Goal: Use online tool/utility: Utilize a website feature to perform a specific function

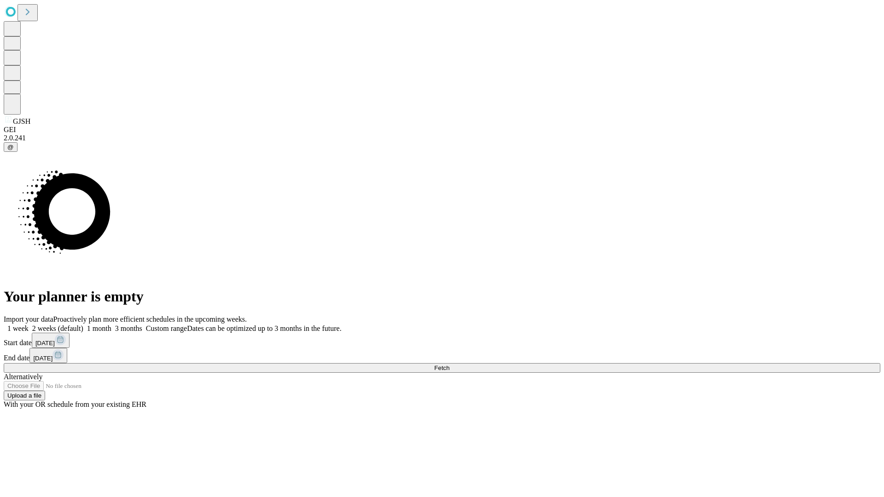
click at [450, 365] on span "Fetch" at bounding box center [441, 368] width 15 height 7
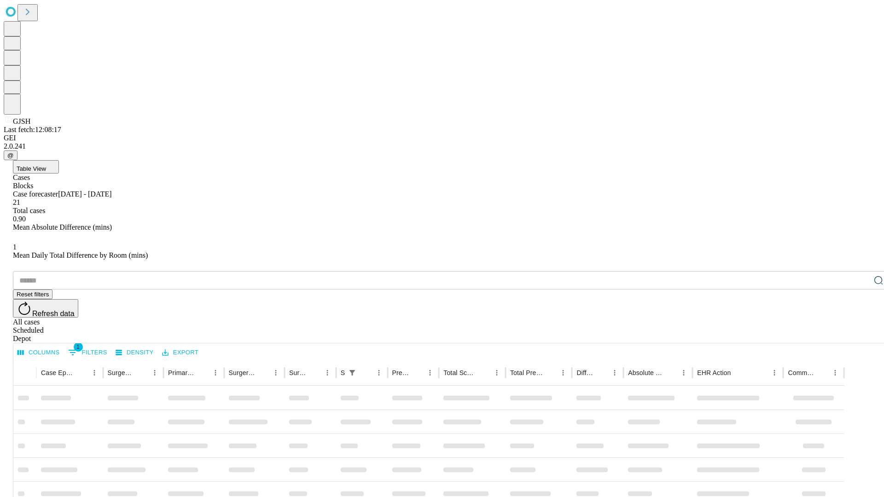
click at [46, 165] on span "Table View" at bounding box center [31, 168] width 29 height 7
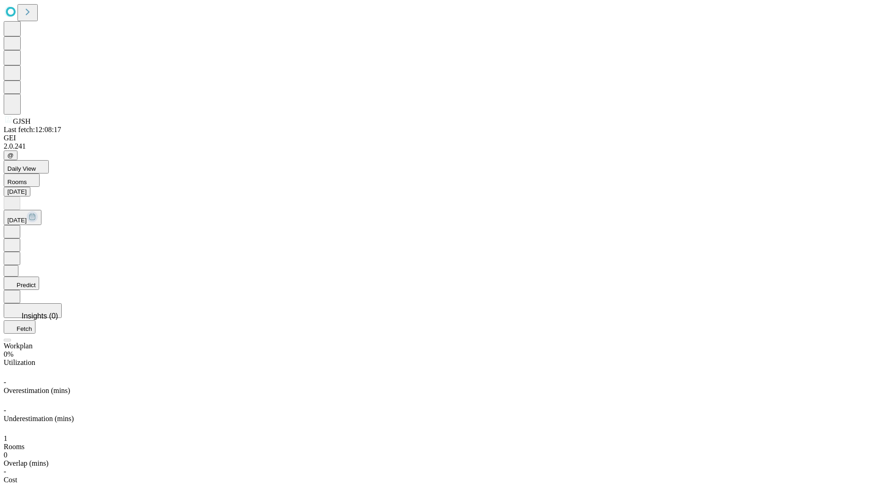
click at [39, 277] on button "Predict" at bounding box center [21, 283] width 35 height 13
